Goal: Task Accomplishment & Management: Complete application form

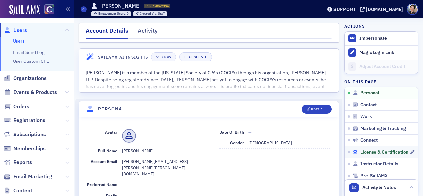
click at [378, 152] on span "License & Certification" at bounding box center [384, 153] width 48 height 6
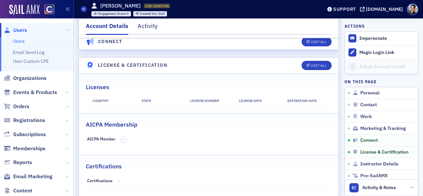
scroll to position [1055, 0]
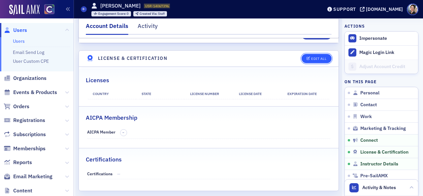
click at [321, 57] on div "Edit All" at bounding box center [318, 59] width 15 height 4
select select "US"
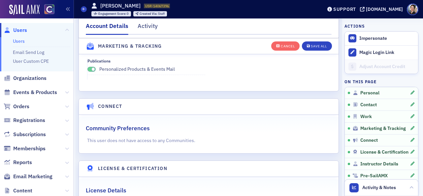
scroll to position [1177, 0]
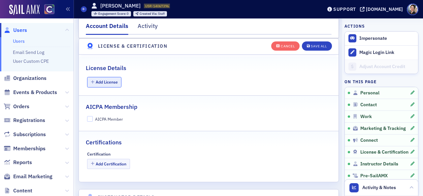
click at [109, 85] on button "Add License" at bounding box center [104, 82] width 35 height 10
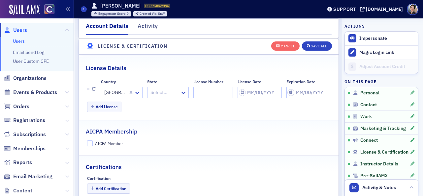
click at [159, 93] on div at bounding box center [165, 93] width 30 height 8
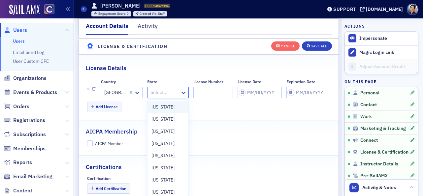
click at [161, 108] on span "[US_STATE]" at bounding box center [162, 107] width 23 height 7
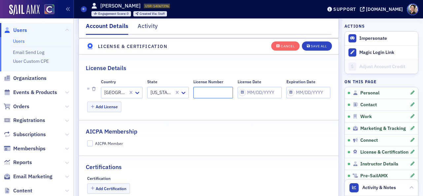
click at [206, 96] on input "License Number" at bounding box center [213, 93] width 40 height 12
paste input "9040104"
type input "9040104"
drag, startPoint x: 323, startPoint y: 45, endPoint x: 313, endPoint y: 47, distance: 10.2
click at [323, 45] on div "Save All" at bounding box center [319, 46] width 16 height 4
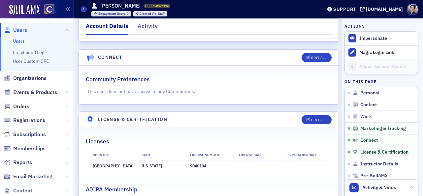
scroll to position [992, 0]
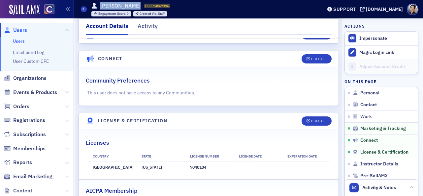
drag, startPoint x: 102, startPoint y: 6, endPoint x: 143, endPoint y: 6, distance: 41.2
click at [143, 6] on div "Brandon Donahue USR-14067396 14067396" at bounding box center [130, 5] width 79 height 7
copy h1 "[PERSON_NAME]"
drag, startPoint x: 26, startPoint y: 78, endPoint x: 29, endPoint y: 73, distance: 6.8
click at [26, 78] on span "Organizations" at bounding box center [29, 78] width 33 height 7
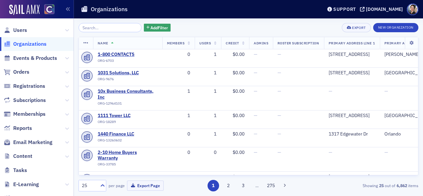
click at [109, 27] on input "search" at bounding box center [109, 27] width 63 height 9
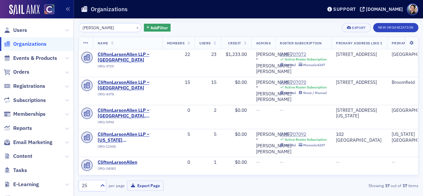
type input "clifton lars"
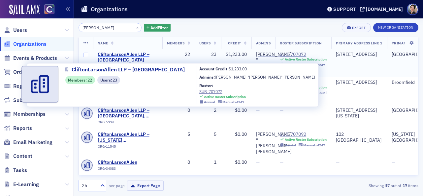
click at [131, 54] on span "CliftonLarsonAllen LLP – Denver" at bounding box center [128, 58] width 60 height 12
select select "US"
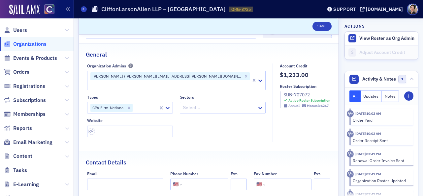
scroll to position [49, 0]
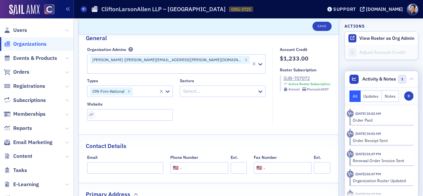
click at [391, 98] on button "Notes" at bounding box center [389, 97] width 17 height 12
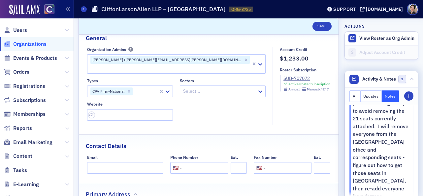
scroll to position [138, 0]
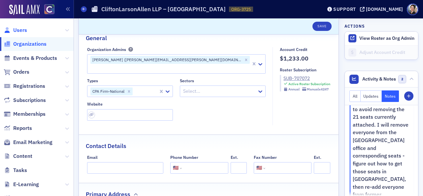
click at [20, 31] on span "Users" at bounding box center [20, 30] width 14 height 7
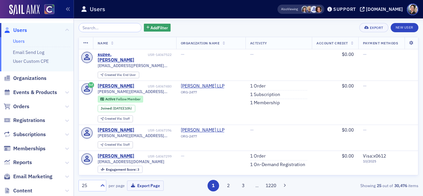
select select "US"
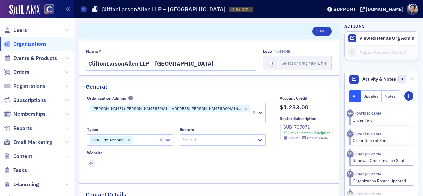
click at [33, 43] on span "Organizations" at bounding box center [29, 44] width 33 height 7
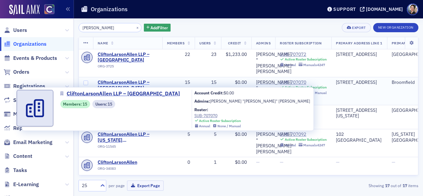
click at [114, 80] on span "CliftonLarsonAllen LLP – Broomfield" at bounding box center [128, 86] width 60 height 12
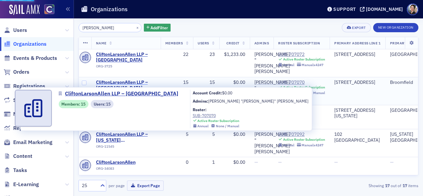
select select "US"
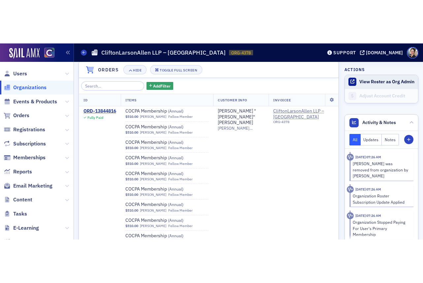
scroll to position [467, 0]
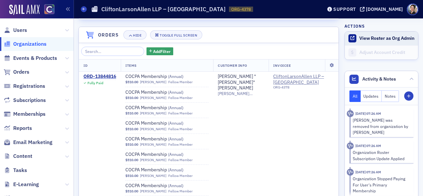
click at [379, 38] on button "View Roster as Org Admin" at bounding box center [386, 39] width 55 height 6
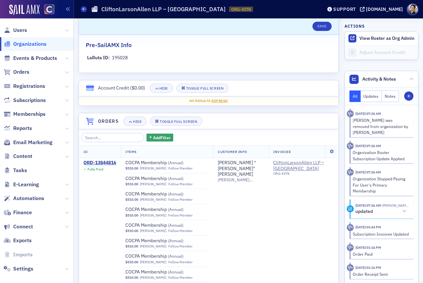
scroll to position [380, 0]
click at [23, 43] on span "Organizations" at bounding box center [29, 44] width 33 height 7
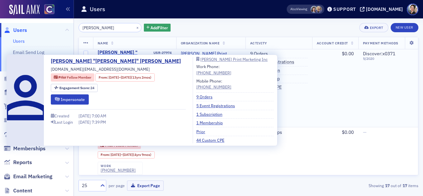
click at [137, 54] on div "[PERSON_NAME] "[PERSON_NAME]" [PERSON_NAME]" at bounding box center [125, 58] width 55 height 17
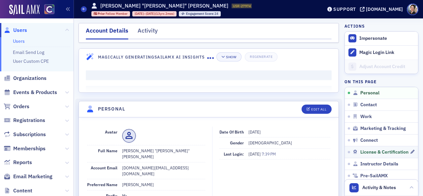
drag, startPoint x: 380, startPoint y: 152, endPoint x: 353, endPoint y: 149, distance: 27.2
click at [380, 152] on span "License & Certification" at bounding box center [384, 153] width 48 height 6
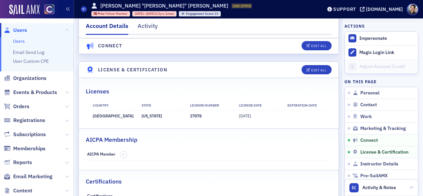
scroll to position [1093, 0]
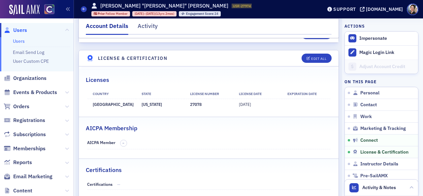
click at [17, 28] on span "Users" at bounding box center [20, 30] width 14 height 7
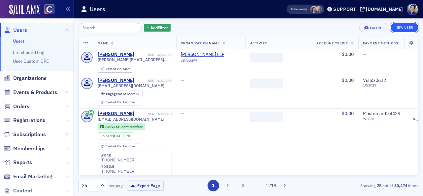
click at [407, 27] on link "New User" at bounding box center [404, 27] width 28 height 9
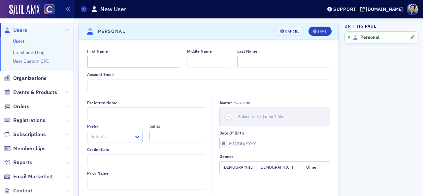
click at [133, 62] on input "First Name" at bounding box center [133, 62] width 93 height 12
paste input "[PERSON_NAME]"
drag, startPoint x: 105, startPoint y: 61, endPoint x: 120, endPoint y: 63, distance: 15.3
click at [127, 61] on input "[PERSON_NAME]" at bounding box center [133, 62] width 93 height 12
type input "[PERSON_NAME]"
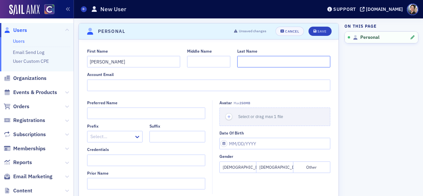
click at [249, 62] on input "Last Name" at bounding box center [283, 62] width 93 height 12
paste input "[PERSON_NAME]"
click at [241, 63] on input "[PERSON_NAME]" at bounding box center [283, 62] width 93 height 12
type input "[PERSON_NAME]"
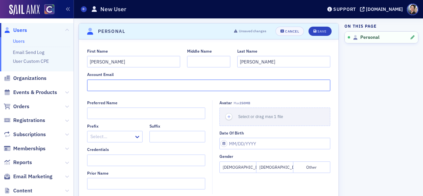
paste input "[PERSON_NAME][EMAIL_ADDRESS][PERSON_NAME][PERSON_NAME][DOMAIN_NAME]"
type input "[PERSON_NAME][EMAIL_ADDRESS][PERSON_NAME][PERSON_NAME][DOMAIN_NAME]"
drag, startPoint x: 272, startPoint y: 168, endPoint x: 273, endPoint y: 141, distance: 27.4
click at [272, 168] on button "[DEMOGRAPHIC_DATA]" at bounding box center [274, 168] width 37 height 12
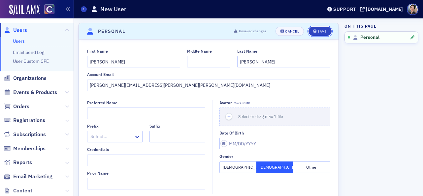
drag, startPoint x: 319, startPoint y: 32, endPoint x: 243, endPoint y: 43, distance: 77.2
click at [319, 32] on div "Save" at bounding box center [321, 32] width 9 height 4
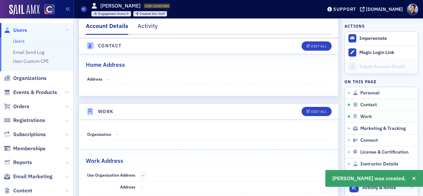
scroll to position [346, 0]
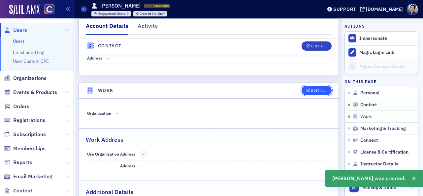
click at [312, 89] on div "Edit All" at bounding box center [318, 91] width 15 height 4
select select "US"
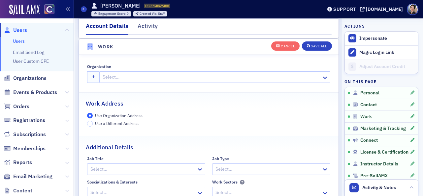
scroll to position [522, 0]
click at [117, 78] on div at bounding box center [211, 77] width 219 height 8
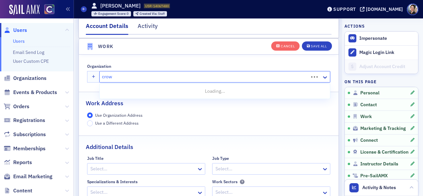
type input "[PERSON_NAME]"
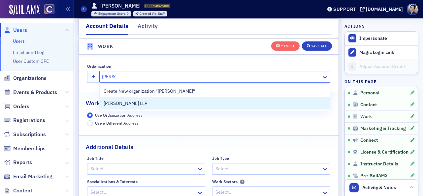
drag, startPoint x: 111, startPoint y: 104, endPoint x: 118, endPoint y: 102, distance: 8.1
click at [111, 104] on span "[PERSON_NAME] LLP" at bounding box center [134, 103] width 60 height 7
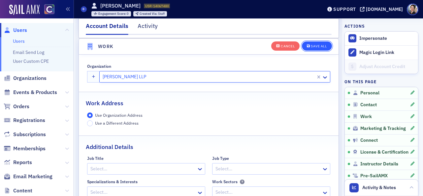
click at [322, 45] on div "Save All" at bounding box center [319, 46] width 16 height 4
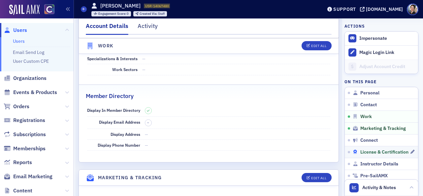
click at [394, 153] on span "License & Certification" at bounding box center [384, 153] width 48 height 6
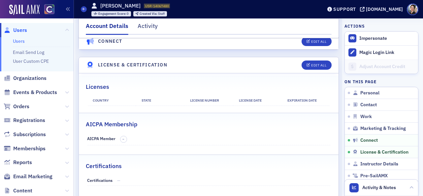
scroll to position [1055, 0]
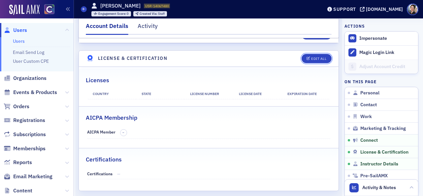
drag, startPoint x: 318, startPoint y: 47, endPoint x: 289, endPoint y: 53, distance: 30.1
click at [318, 57] on div "Edit All" at bounding box center [318, 59] width 15 height 4
select select "US"
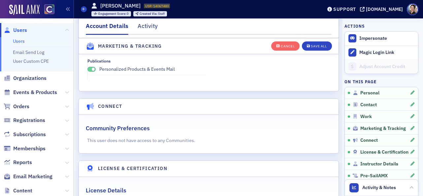
scroll to position [1177, 0]
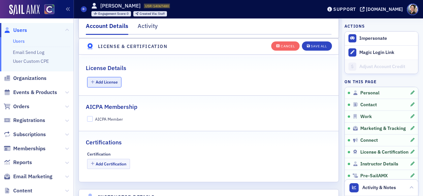
click at [103, 82] on button "Add License" at bounding box center [104, 82] width 35 height 10
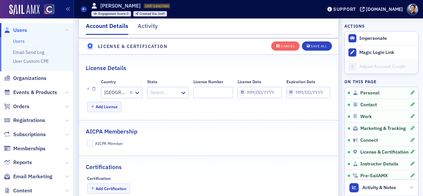
click at [171, 91] on div at bounding box center [165, 93] width 30 height 8
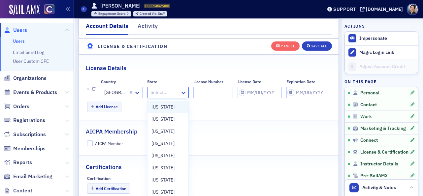
click at [169, 108] on span "[US_STATE]" at bounding box center [162, 107] width 23 height 7
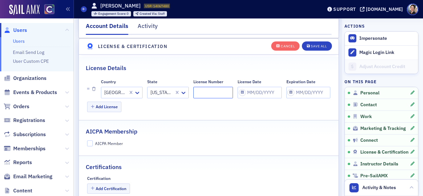
paste input "9040127"
type input "9040127"
click at [320, 47] on div "Save All" at bounding box center [319, 46] width 16 height 4
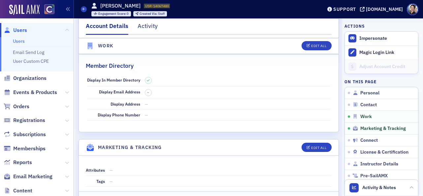
scroll to position [541, 0]
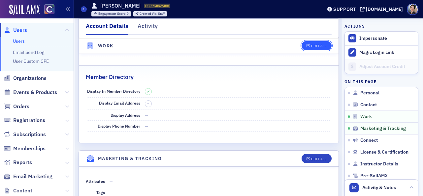
click at [322, 45] on div "Edit All" at bounding box center [318, 46] width 15 height 4
select select "US"
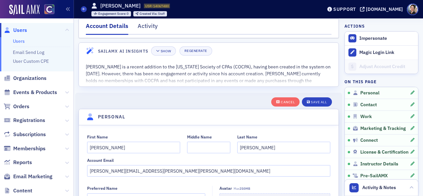
scroll to position [0, 0]
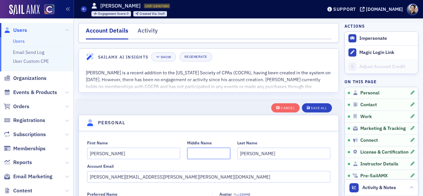
click at [203, 157] on input "Middle Name" at bounding box center [208, 154] width 43 height 12
type input "[PERSON_NAME]"
click at [371, 150] on span "License & Certification" at bounding box center [384, 153] width 48 height 6
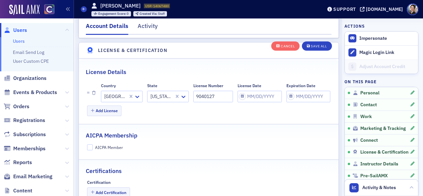
scroll to position [1177, 0]
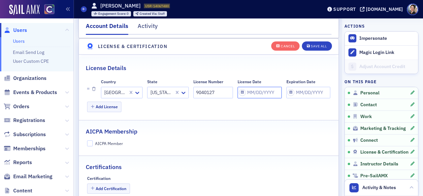
click at [254, 96] on input "License Date" at bounding box center [259, 93] width 44 height 12
select select "9"
select select "2025"
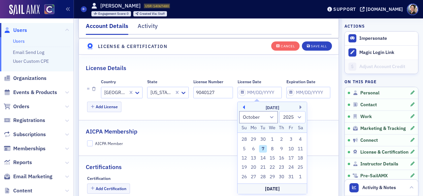
click at [243, 108] on button "Previous Month" at bounding box center [243, 107] width 4 height 4
select select "8"
click at [290, 167] on div "26" at bounding box center [291, 168] width 8 height 8
type input "[DATE]"
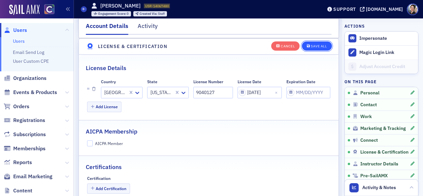
click at [322, 46] on div "Save All" at bounding box center [319, 46] width 16 height 4
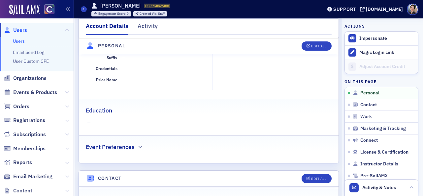
scroll to position [0, 0]
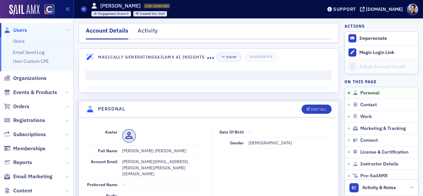
click at [21, 29] on span "Users" at bounding box center [20, 30] width 14 height 7
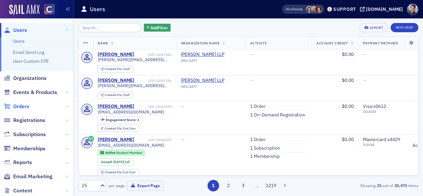
click at [24, 107] on span "Orders" at bounding box center [21, 106] width 16 height 7
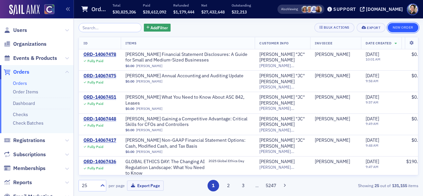
click at [413, 30] on button "New Order" at bounding box center [402, 27] width 31 height 9
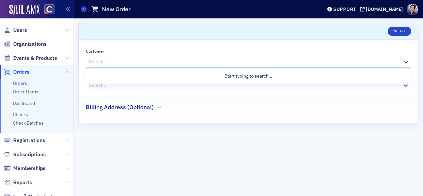
click at [133, 62] on div at bounding box center [244, 62] width 313 height 8
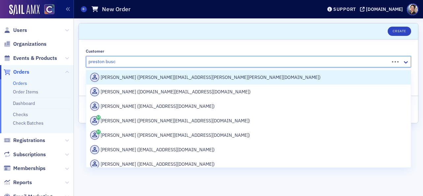
type input "[PERSON_NAME]"
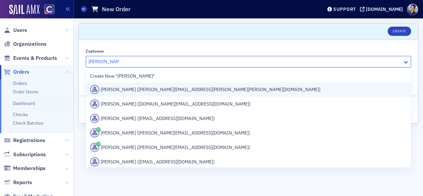
click at [154, 90] on div "[PERSON_NAME] ([PERSON_NAME][EMAIL_ADDRESS][PERSON_NAME][PERSON_NAME][DOMAIN_NA…" at bounding box center [248, 89] width 316 height 9
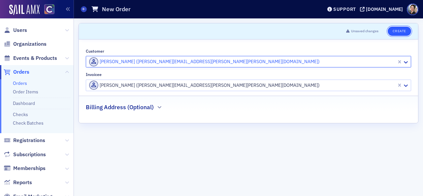
click at [399, 31] on button "Create" at bounding box center [398, 31] width 23 height 9
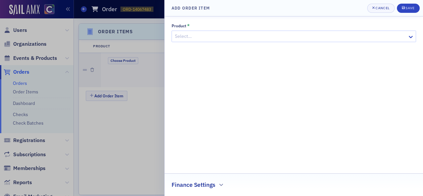
scroll to position [202, 0]
click at [195, 37] on div at bounding box center [290, 36] width 232 height 8
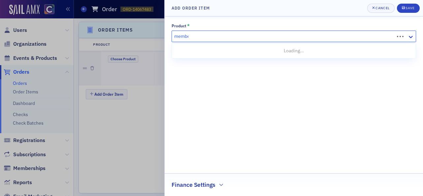
type input "member"
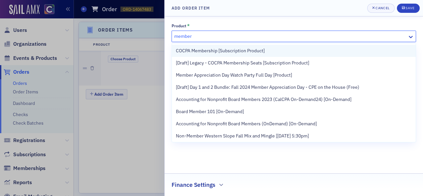
click at [208, 50] on span "COCPA Membership [Subscription Product]" at bounding box center [220, 50] width 89 height 7
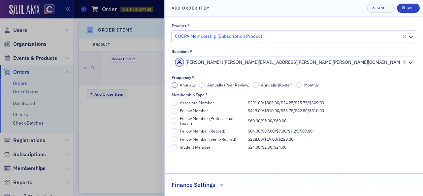
click at [173, 84] on input "Annually" at bounding box center [174, 85] width 6 height 6
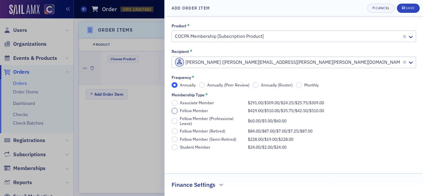
click at [173, 110] on input "Fellow Member $429.00 / $510.00 / $35.75 / $42.50 / $510.00" at bounding box center [174, 111] width 6 height 6
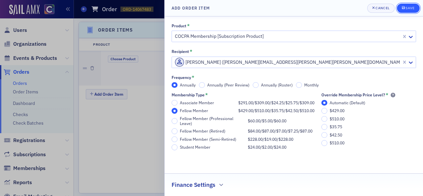
click at [410, 8] on div "Save" at bounding box center [409, 8] width 9 height 4
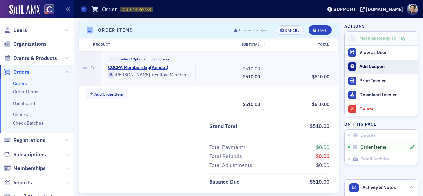
click at [373, 65] on div "Add Coupon" at bounding box center [386, 67] width 55 height 6
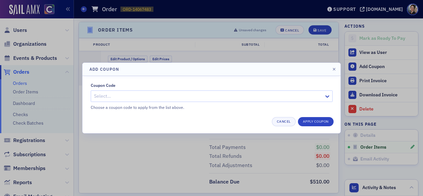
click at [109, 95] on div at bounding box center [208, 96] width 230 height 8
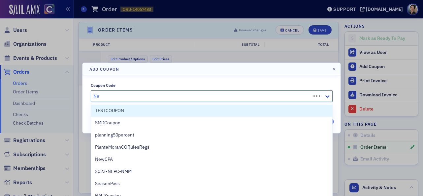
type input "New"
click at [106, 111] on span "NewCPA" at bounding box center [104, 110] width 18 height 7
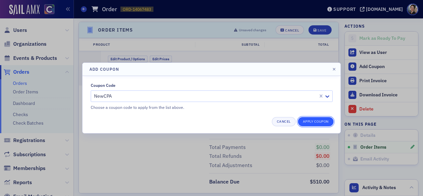
click at [312, 123] on button "Apply Coupon" at bounding box center [316, 121] width 36 height 9
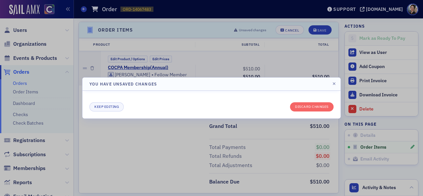
click at [295, 64] on div at bounding box center [211, 98] width 423 height 196
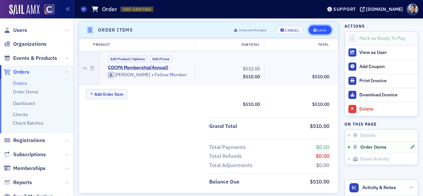
click at [323, 30] on div "Save" at bounding box center [321, 31] width 9 height 4
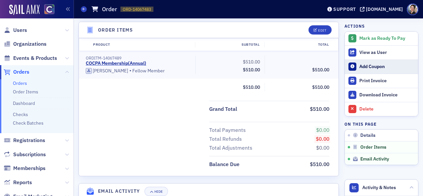
click at [377, 67] on div "Add Coupon" at bounding box center [386, 67] width 55 height 6
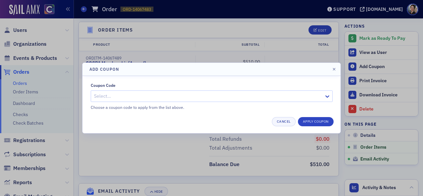
click at [175, 94] on div at bounding box center [208, 96] width 230 height 8
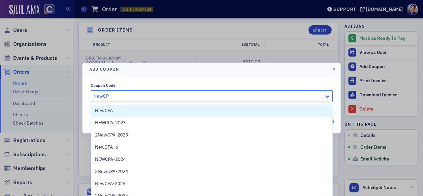
type input "NewCPA"
click at [116, 111] on div "NewCPA" at bounding box center [211, 110] width 233 height 7
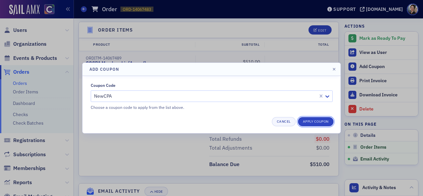
click at [320, 123] on button "Apply Coupon" at bounding box center [316, 121] width 36 height 9
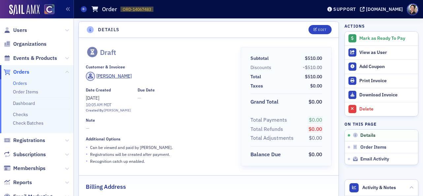
scroll to position [0, 0]
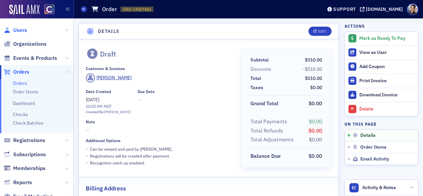
click at [19, 30] on span "Users" at bounding box center [20, 30] width 14 height 7
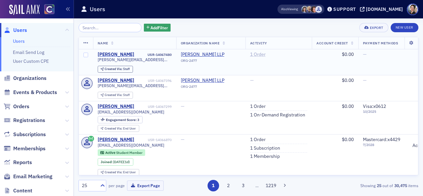
click at [265, 55] on link "1 Order" at bounding box center [257, 55] width 15 height 6
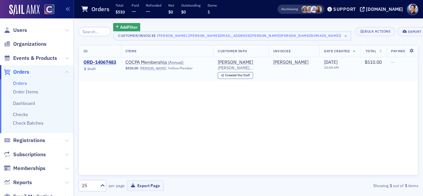
click at [105, 61] on div "ORD-14067483" at bounding box center [99, 63] width 33 height 6
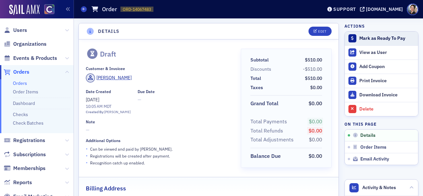
click at [368, 37] on div "Mark as Ready To Pay" at bounding box center [386, 39] width 55 height 6
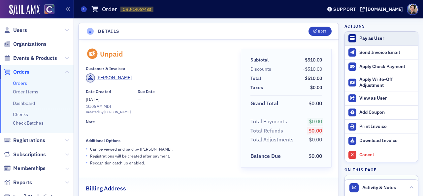
click at [373, 39] on div "Pay as User" at bounding box center [386, 39] width 55 height 6
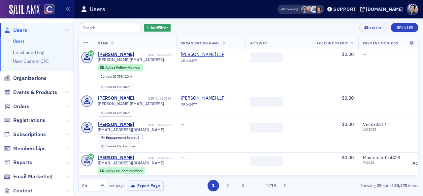
click at [99, 27] on input "search" at bounding box center [109, 27] width 63 height 9
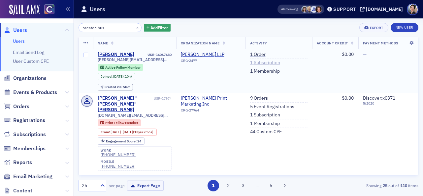
type input "preston bus"
click at [272, 63] on link "1 Subscription" at bounding box center [265, 63] width 30 height 6
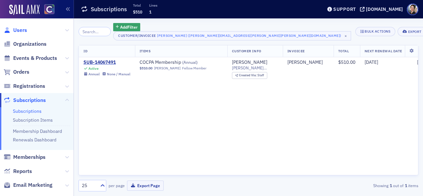
click at [23, 30] on span "Users" at bounding box center [20, 30] width 14 height 7
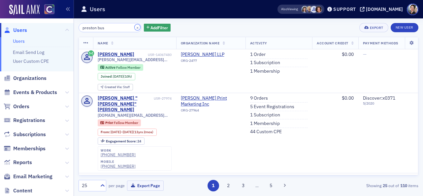
drag, startPoint x: 130, startPoint y: 29, endPoint x: 125, endPoint y: 29, distance: 5.3
click at [134, 29] on button "×" at bounding box center [137, 27] width 6 height 6
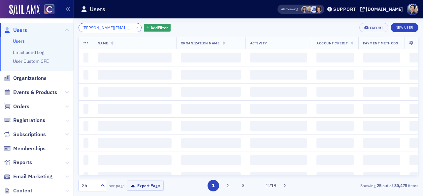
scroll to position [0, 18]
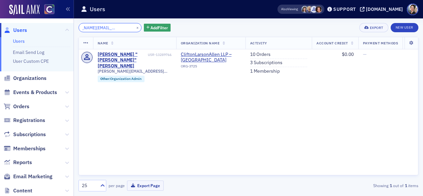
type input "Rebecca.Raebel@claconnect.com"
